Goal: Information Seeking & Learning: Learn about a topic

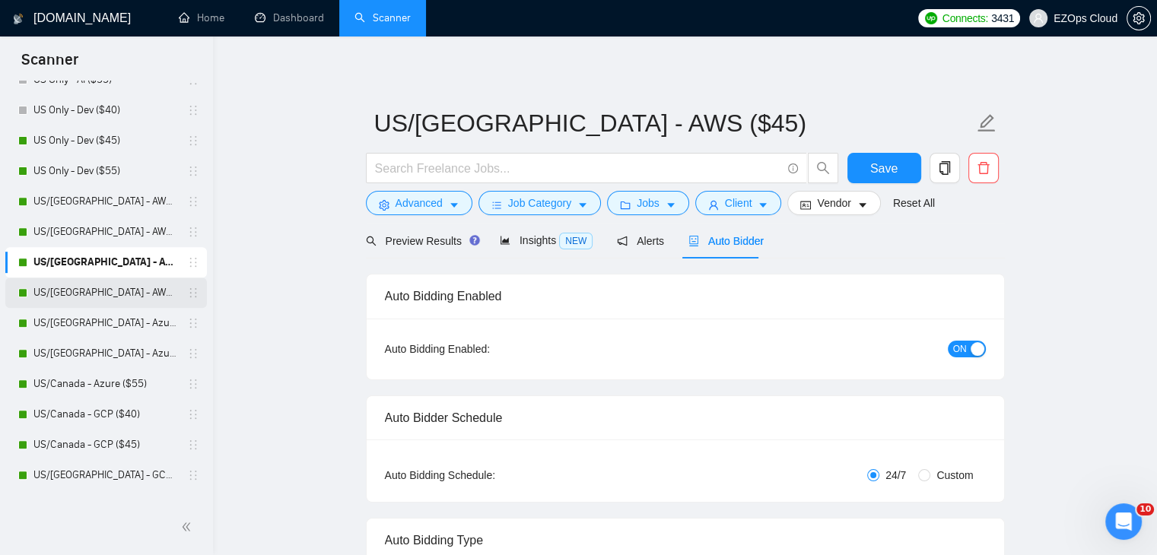
scroll to position [533, 0]
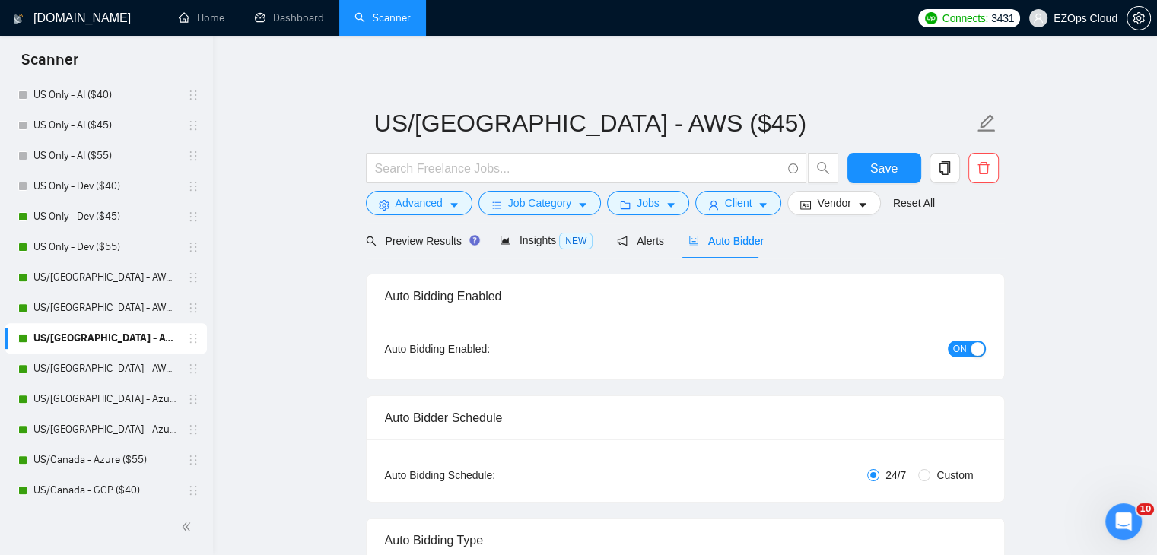
click at [708, 256] on div "Auto Bidder" at bounding box center [726, 241] width 75 height 36
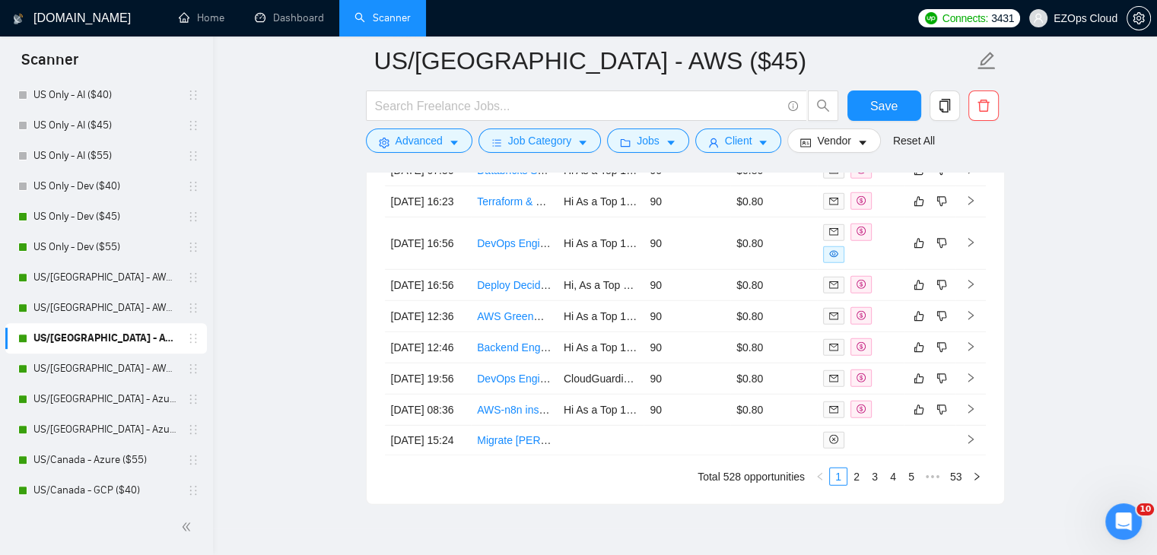
scroll to position [4448, 0]
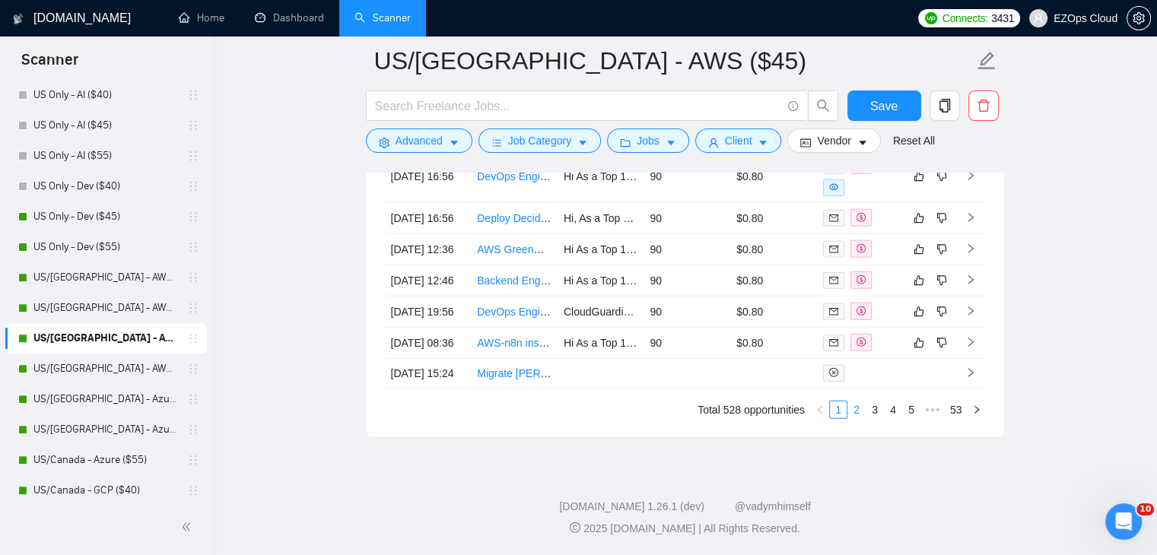
click at [858, 409] on link "2" at bounding box center [856, 410] width 17 height 17
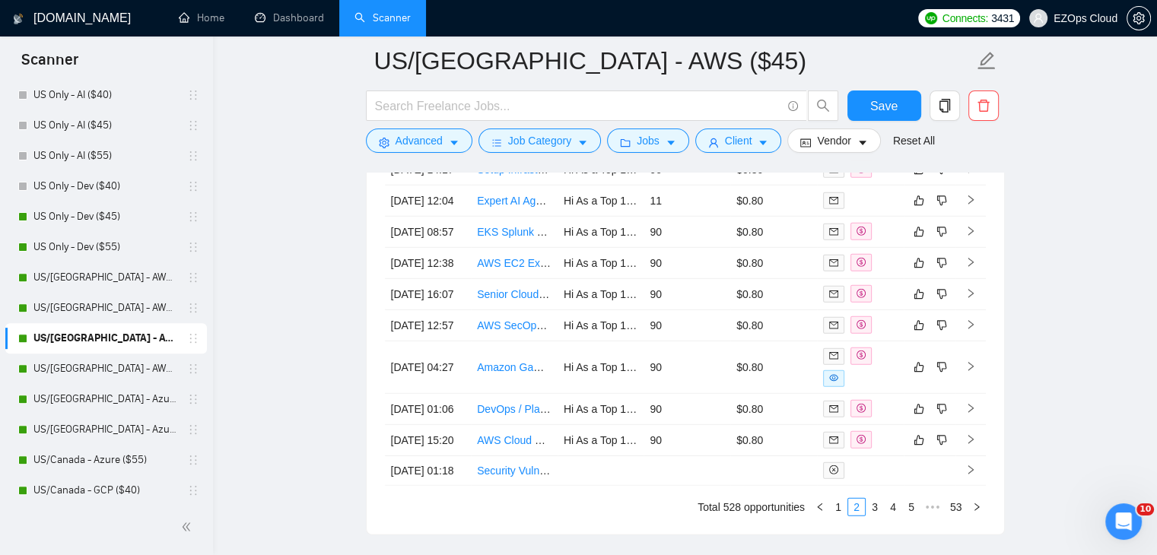
scroll to position [4143, 0]
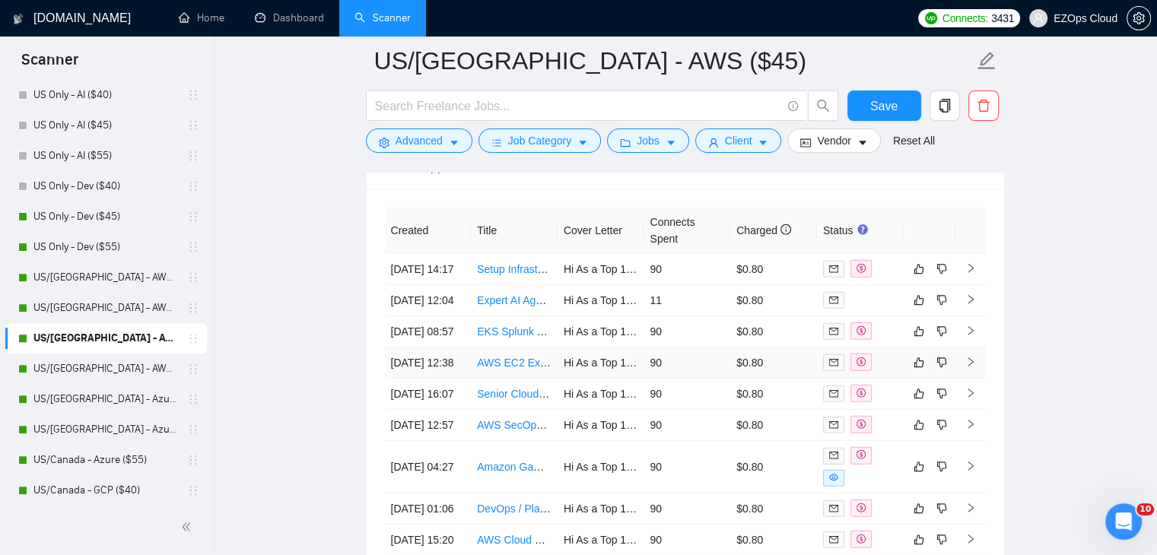
click at [510, 369] on link "AWS EC2 Expert" at bounding box center [517, 363] width 81 height 12
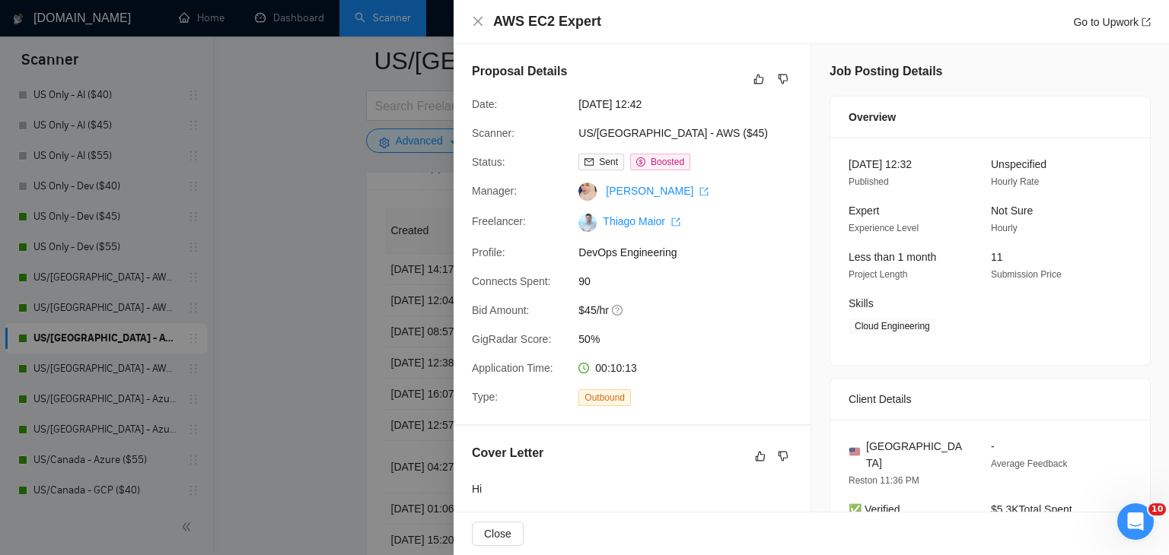
click at [307, 374] on div at bounding box center [584, 277] width 1169 height 555
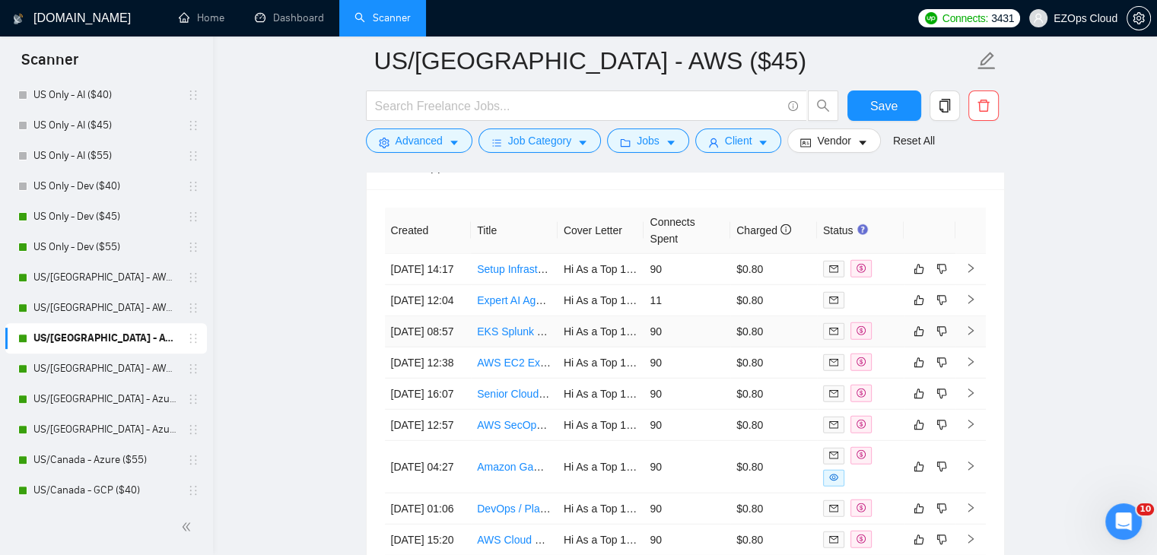
click at [519, 336] on link "EKS Splunk Expert Support" at bounding box center [542, 332] width 131 height 12
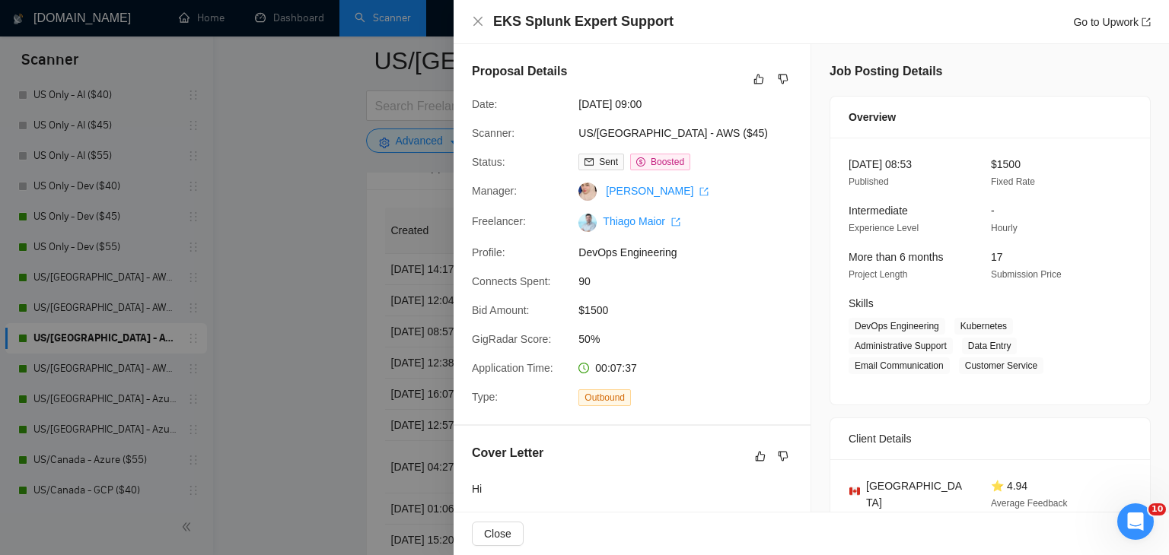
click at [300, 199] on div at bounding box center [584, 277] width 1169 height 555
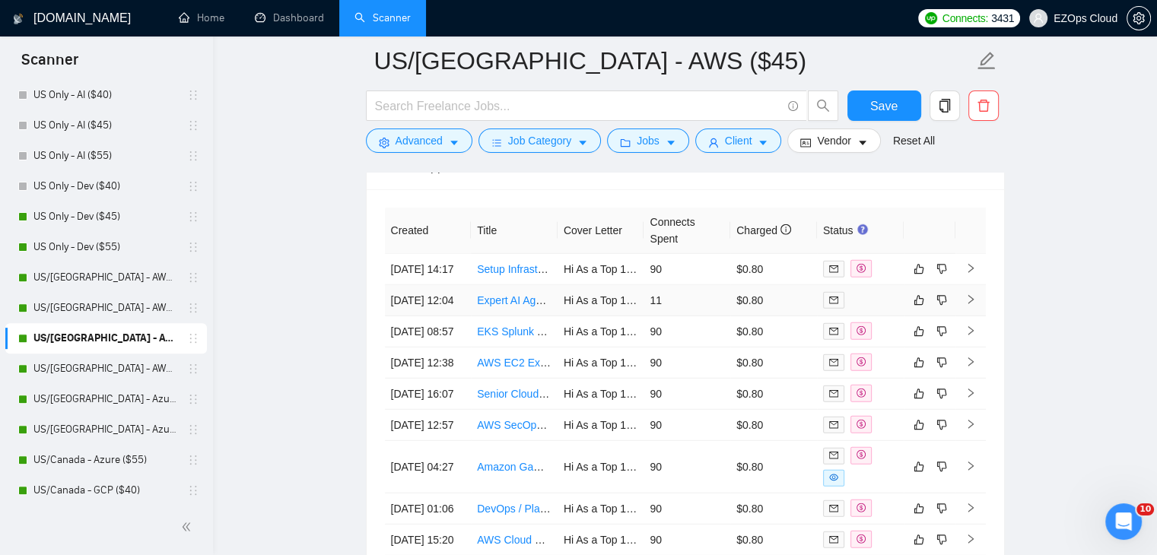
click at [513, 296] on link "Expert AI Agent Consultant" at bounding box center [540, 300] width 127 height 12
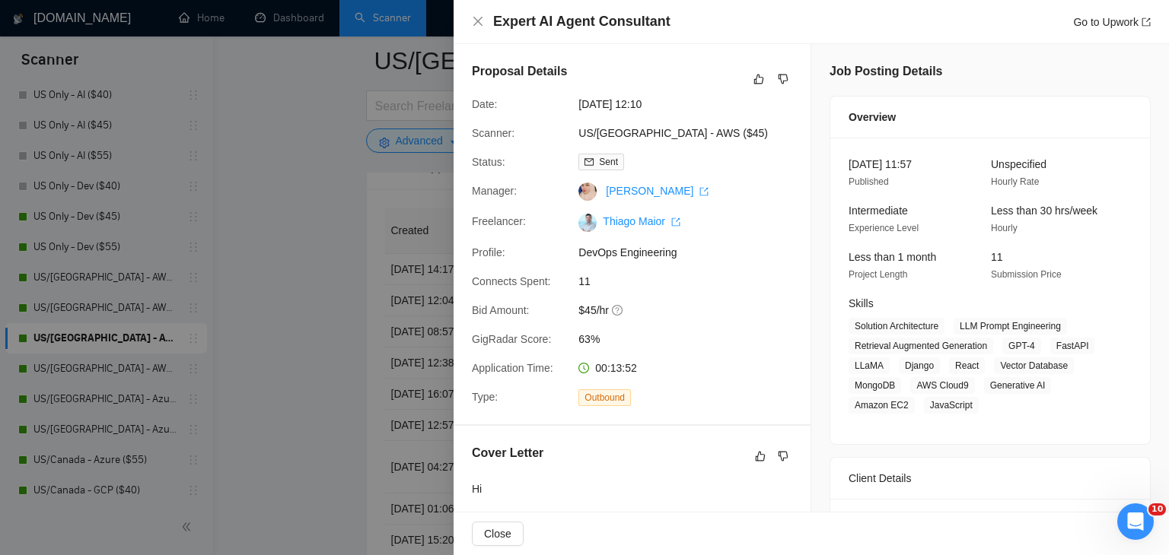
click at [318, 229] on div at bounding box center [584, 277] width 1169 height 555
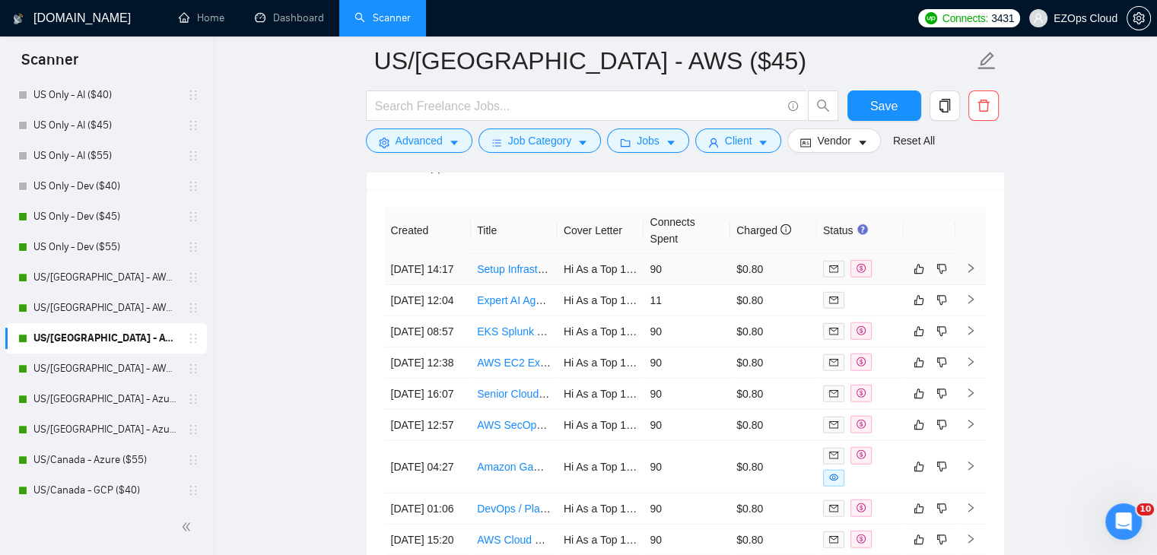
click at [498, 263] on link "Setup Infrastructure Cloud/On-Prem with FIPs Stigs and OpenShift FIPs Stigs" at bounding box center [660, 269] width 367 height 12
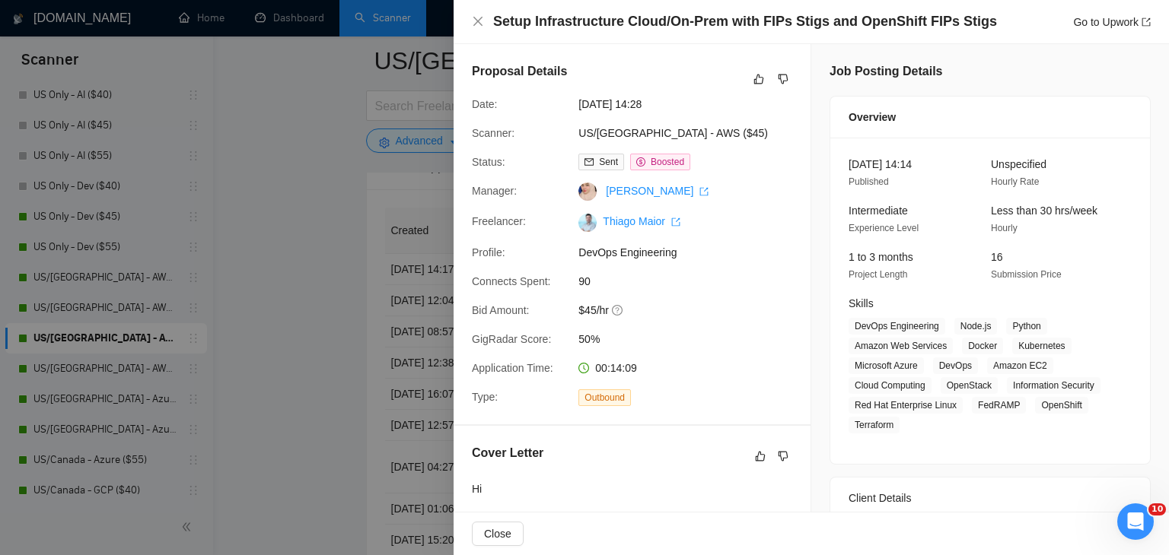
click at [265, 333] on div at bounding box center [584, 277] width 1169 height 555
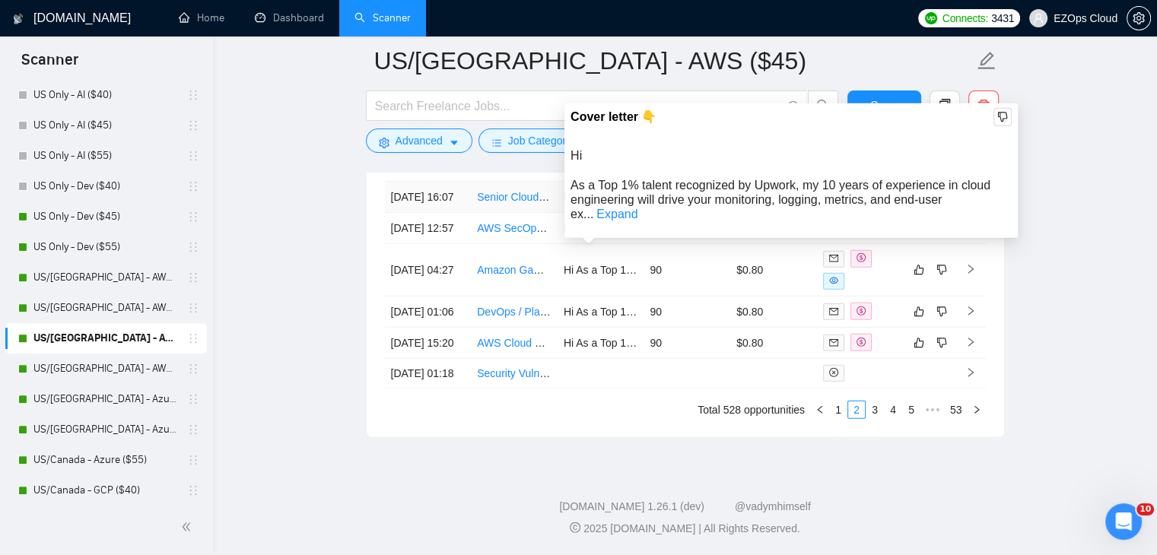
scroll to position [4448, 0]
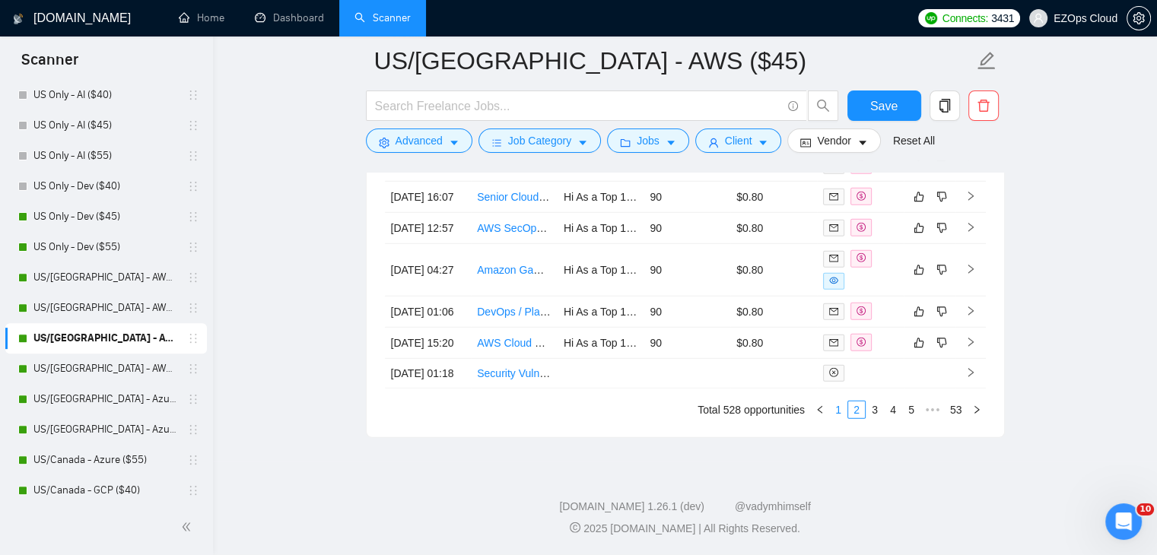
click at [835, 415] on link "1" at bounding box center [838, 410] width 17 height 17
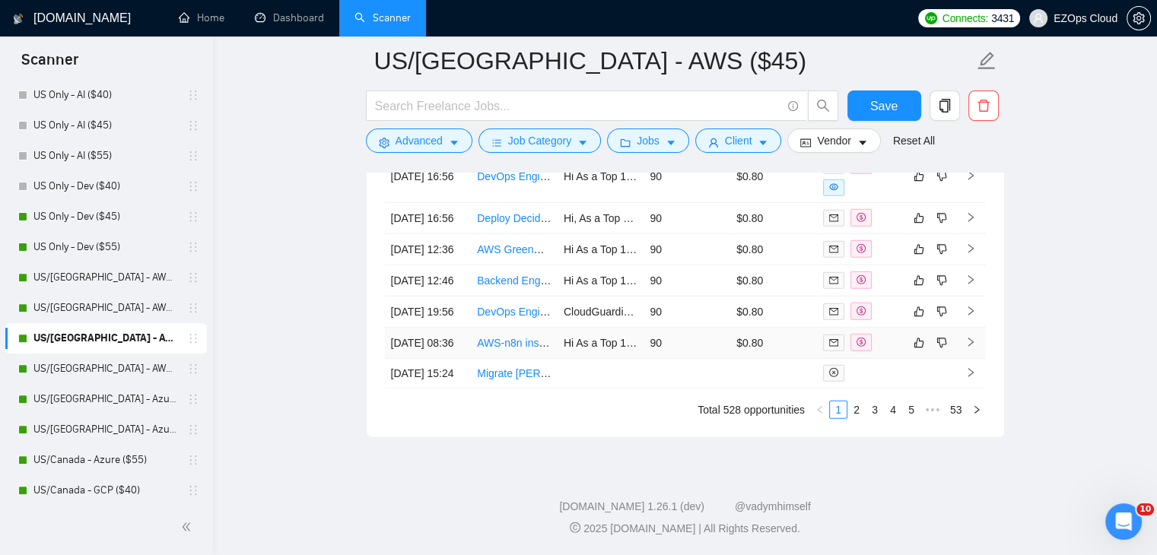
click at [511, 337] on link "AWS-n8n instellation" at bounding box center [526, 343] width 98 height 12
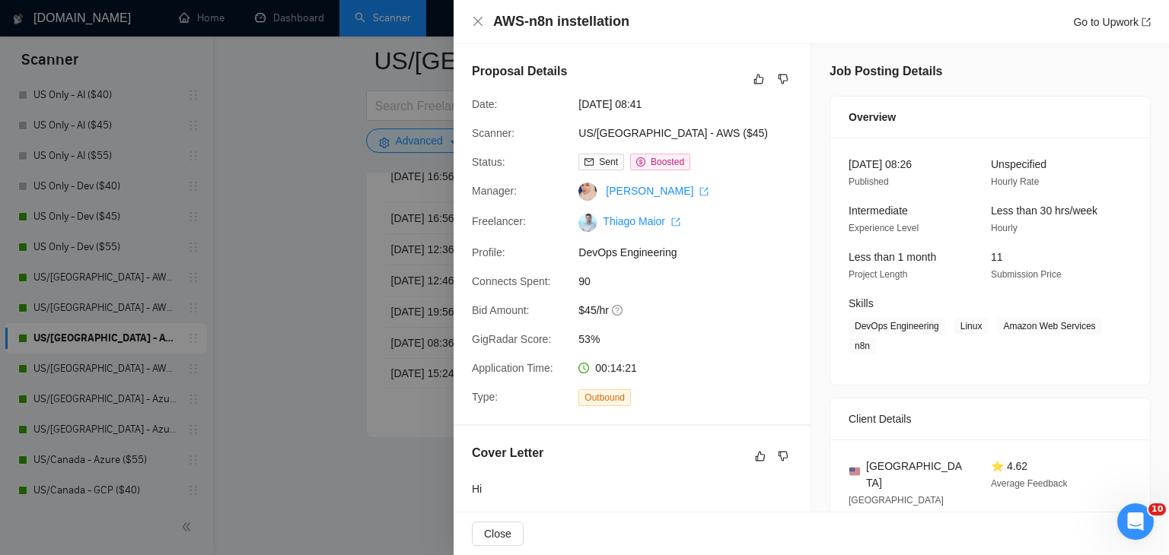
click at [285, 242] on div at bounding box center [584, 277] width 1169 height 555
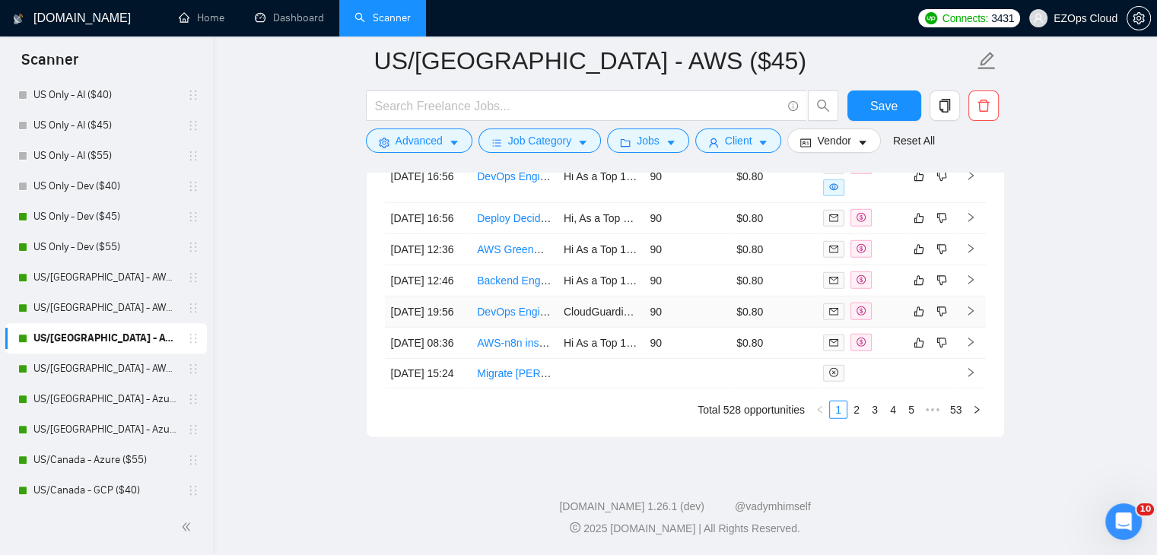
click at [516, 306] on link "DevOps Engineer (AWS / Serverless / Security-Focused)" at bounding box center [611, 312] width 269 height 12
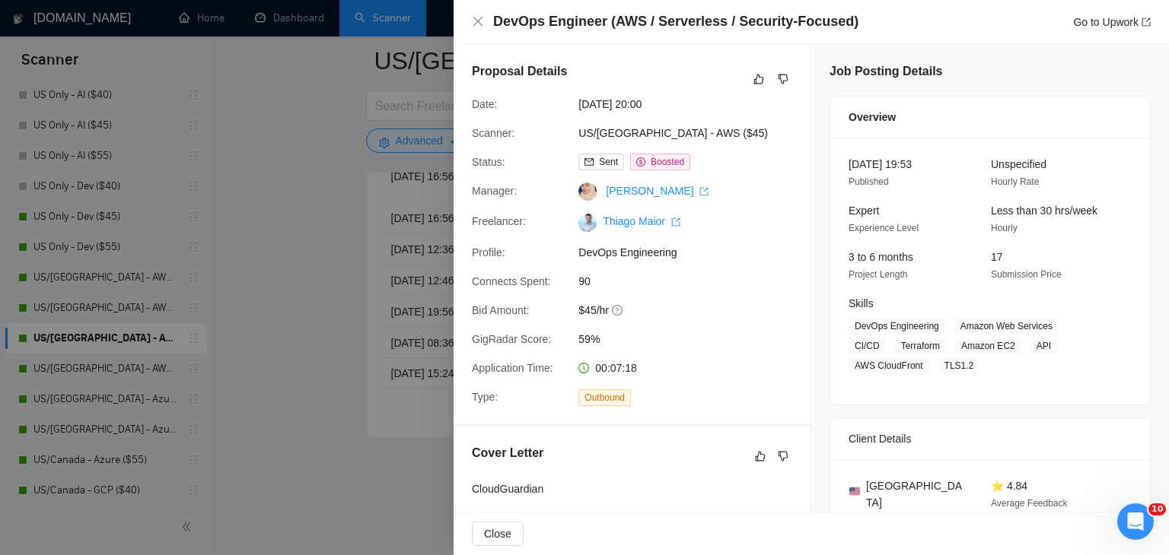
click at [274, 211] on div at bounding box center [584, 277] width 1169 height 555
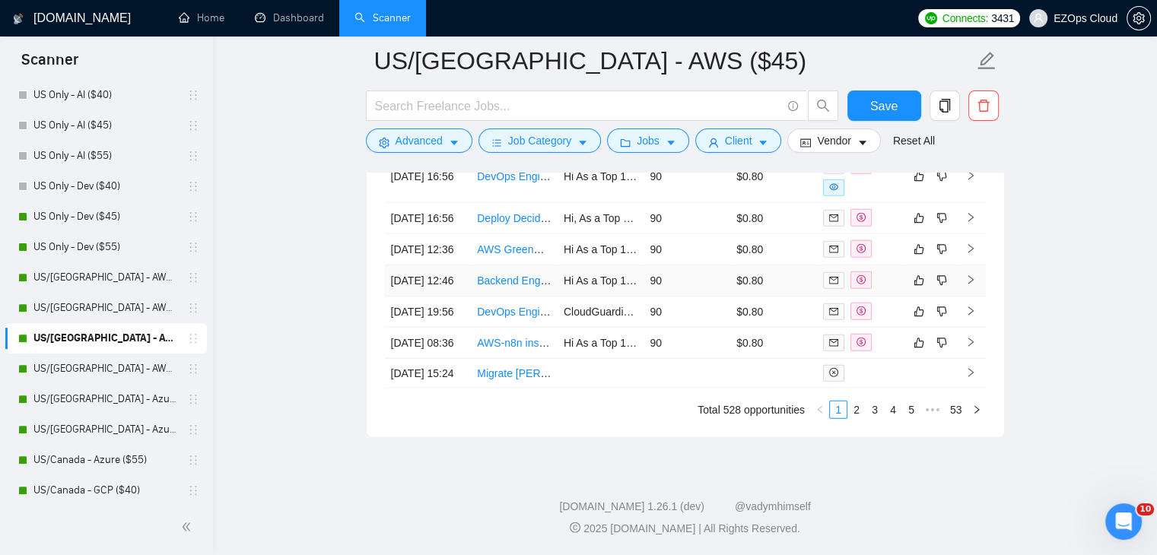
click at [514, 275] on link "Backend Engineer" at bounding box center [520, 281] width 87 height 12
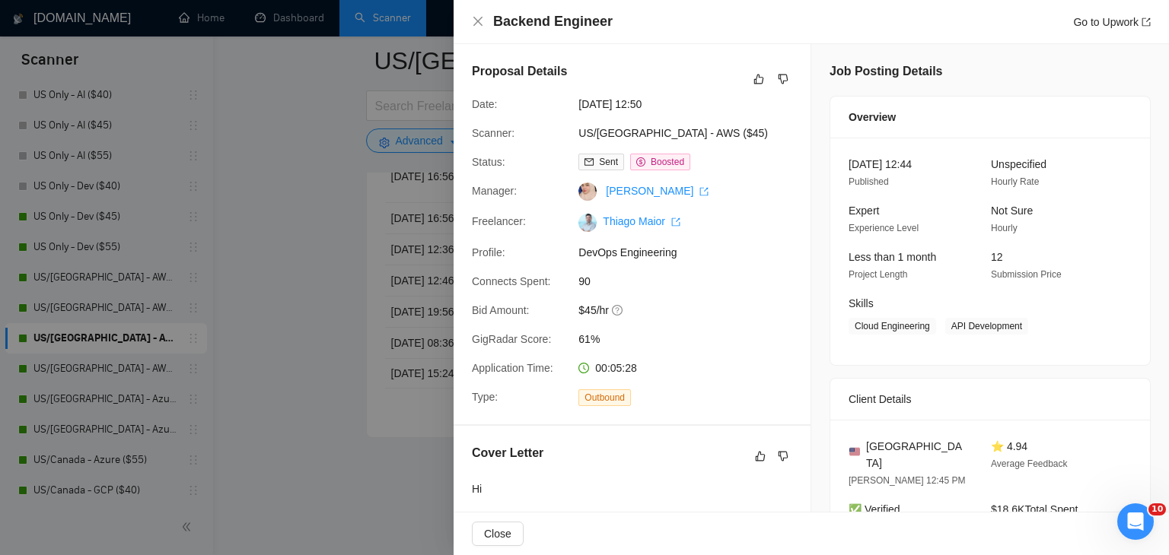
click at [289, 196] on div at bounding box center [584, 277] width 1169 height 555
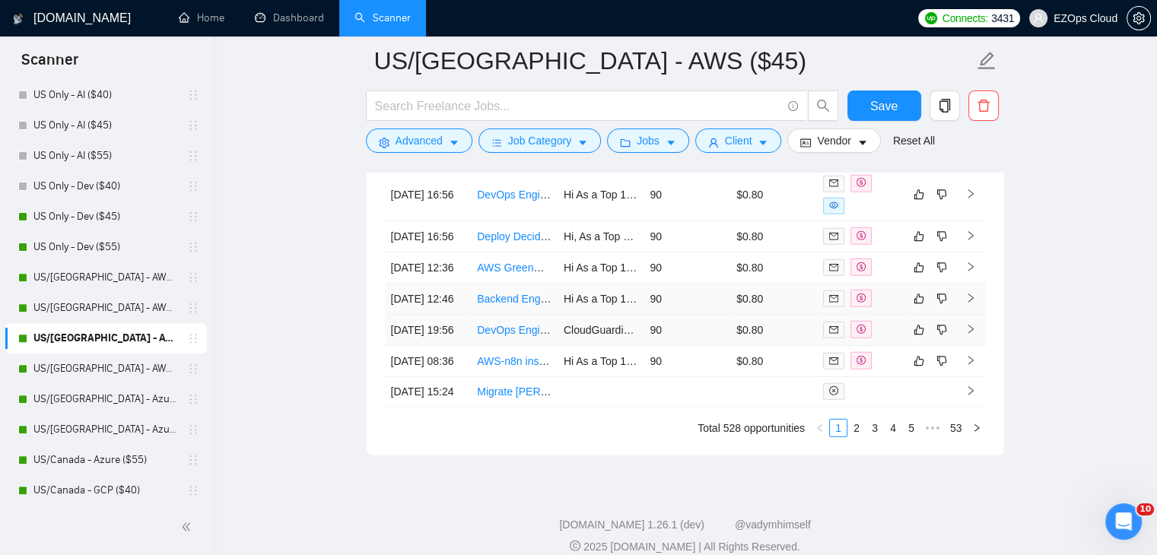
scroll to position [4295, 0]
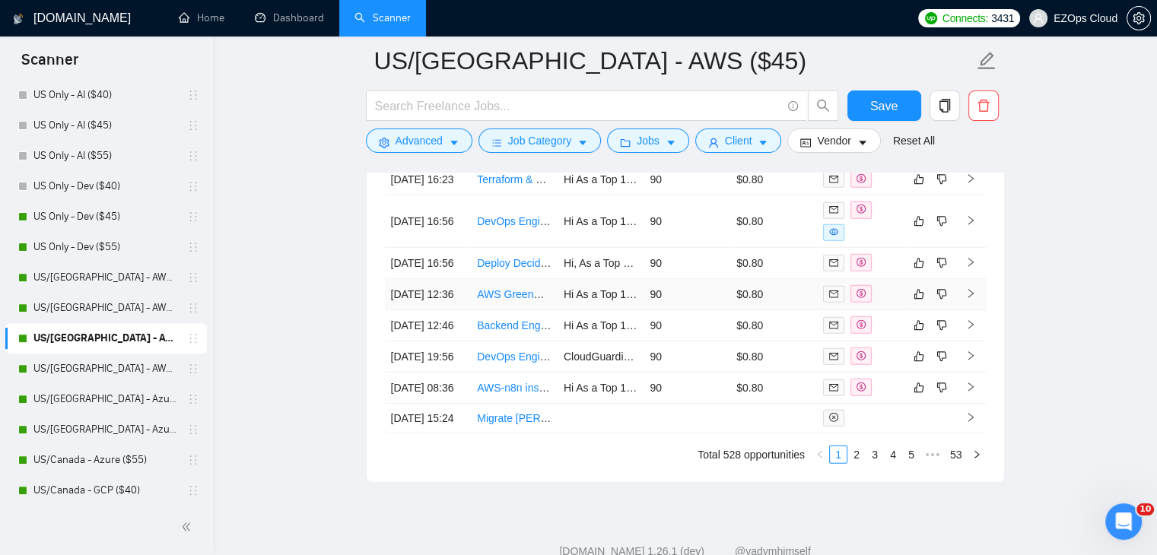
click at [524, 301] on link "AWS GreenGrass IOT deployment Kit for Laptops" at bounding box center [594, 294] width 235 height 12
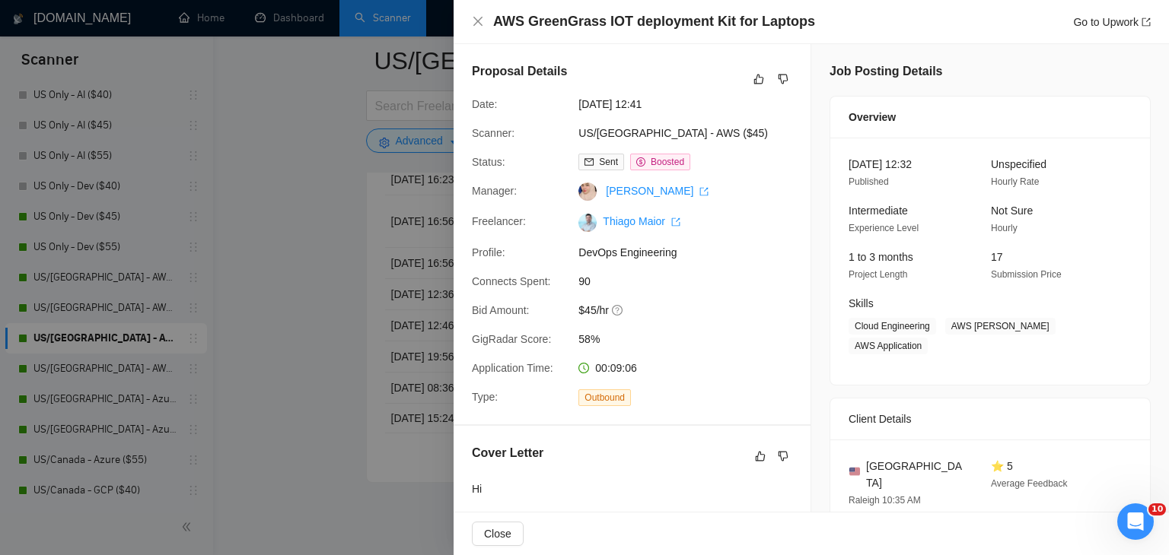
click at [289, 275] on div at bounding box center [584, 277] width 1169 height 555
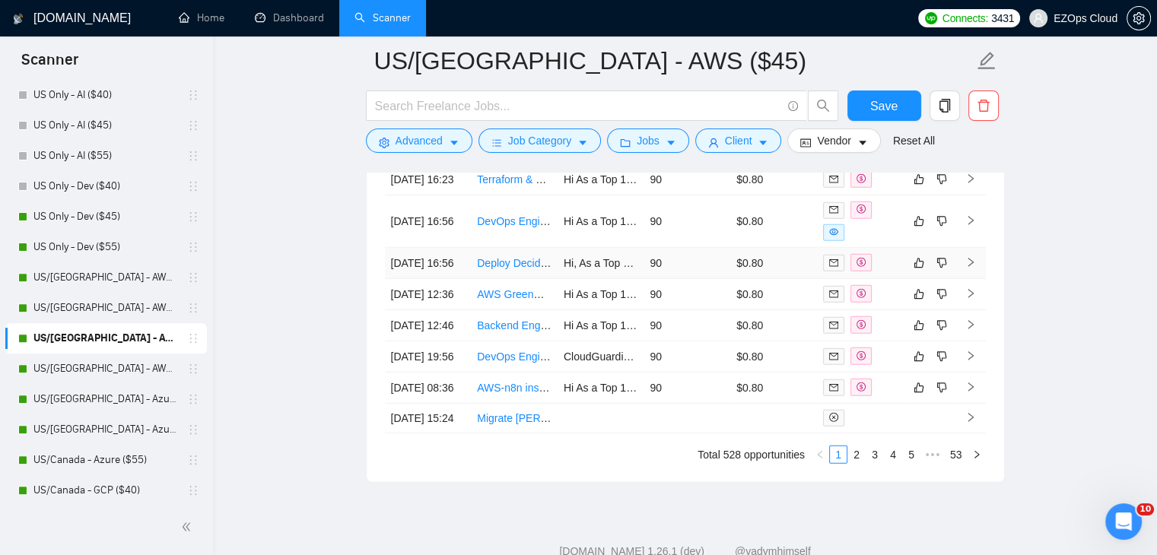
click at [511, 269] on link "Deploy Decidim on AWS for Testing" at bounding box center [560, 263] width 167 height 12
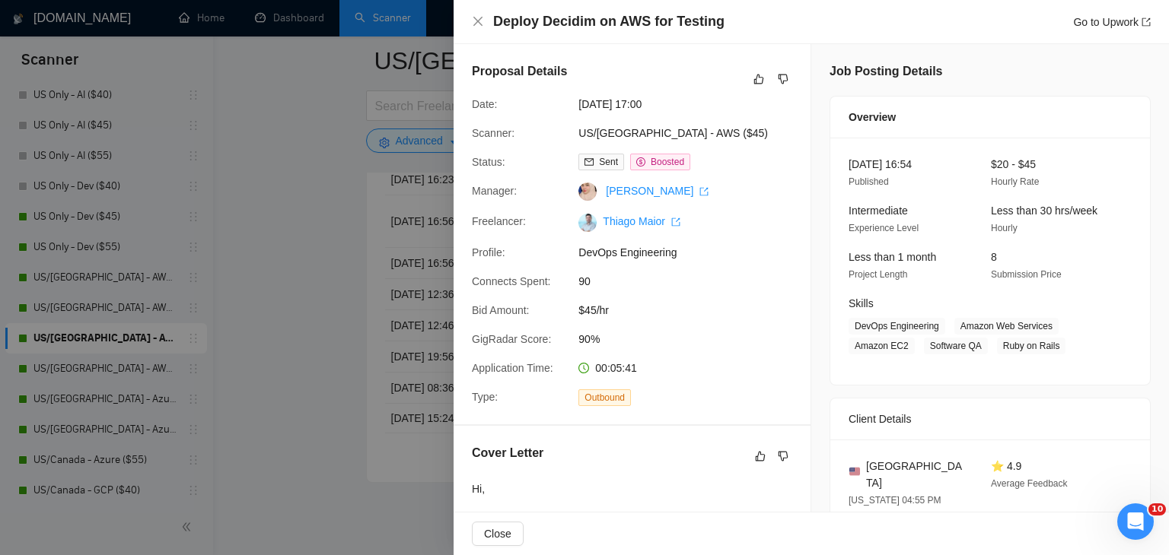
click at [317, 185] on div at bounding box center [584, 277] width 1169 height 555
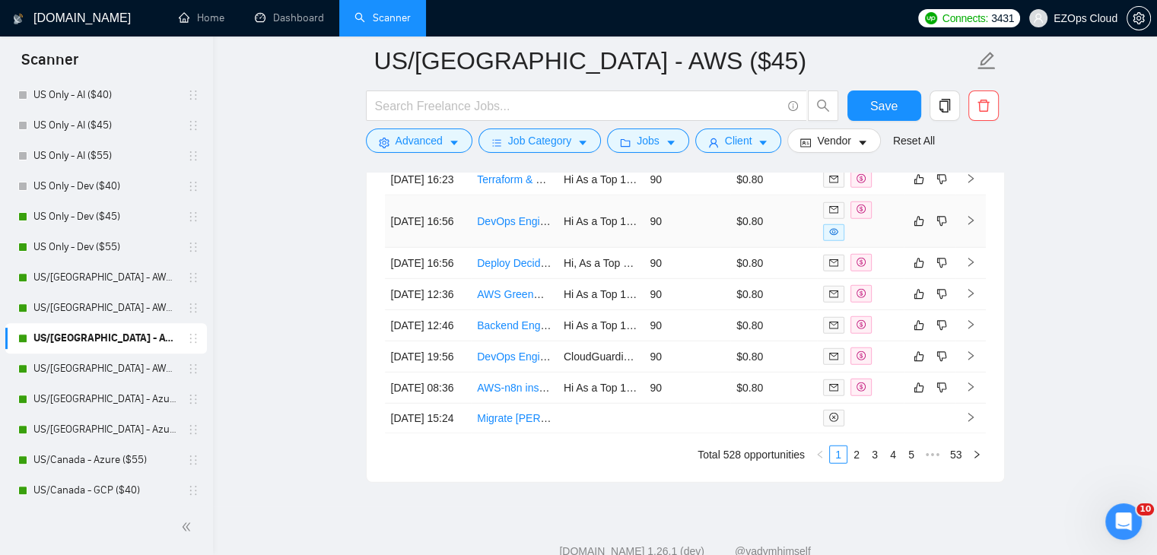
click at [508, 228] on link "DevOps Engineer for Modern Tech Stack Deployment" at bounding box center [603, 221] width 253 height 12
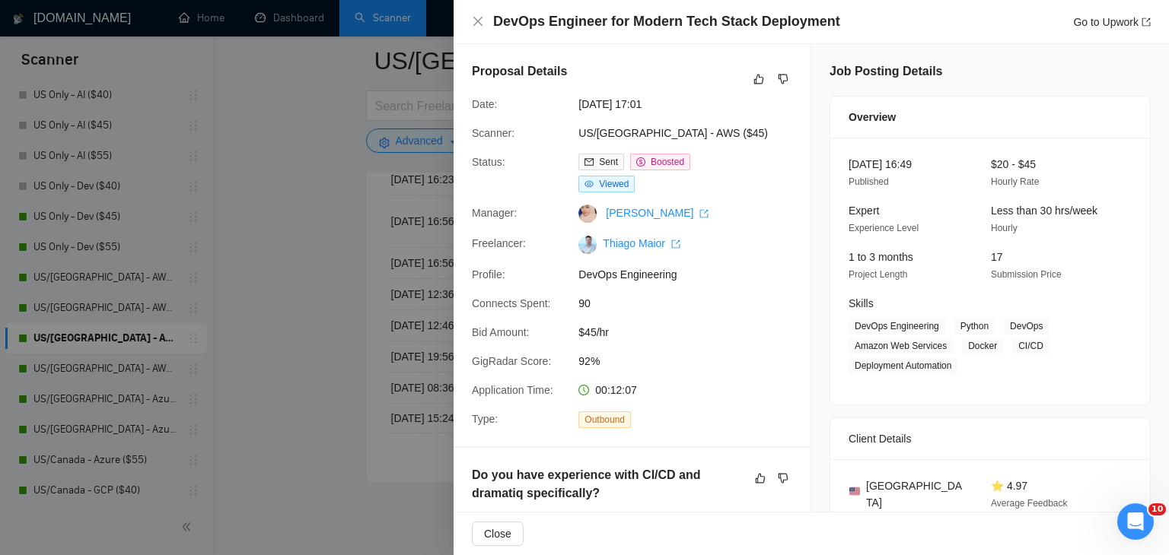
click at [292, 290] on div at bounding box center [584, 277] width 1169 height 555
